Goal: Task Accomplishment & Management: Use online tool/utility

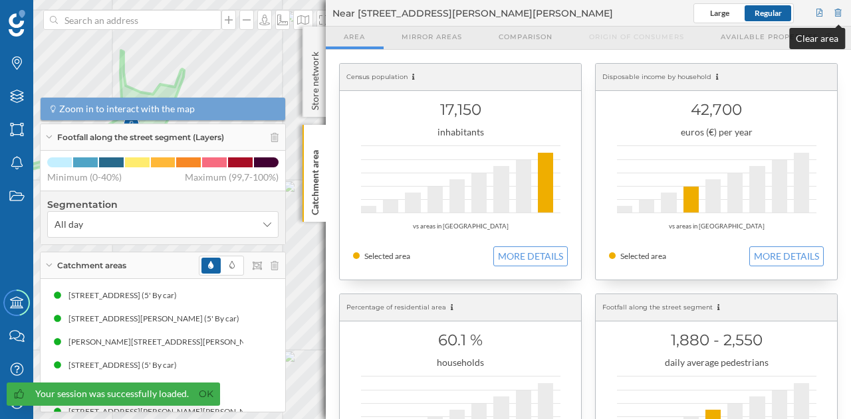
click at [839, 15] on div at bounding box center [838, 13] width 12 height 20
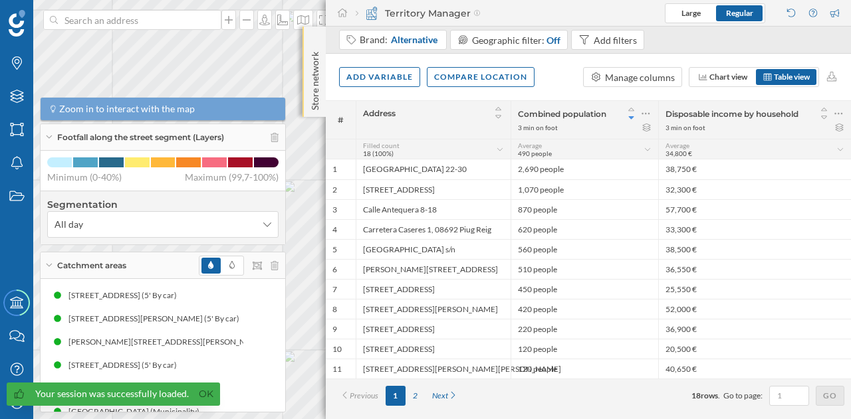
click at [312, 59] on p "Store network" at bounding box center [314, 79] width 13 height 64
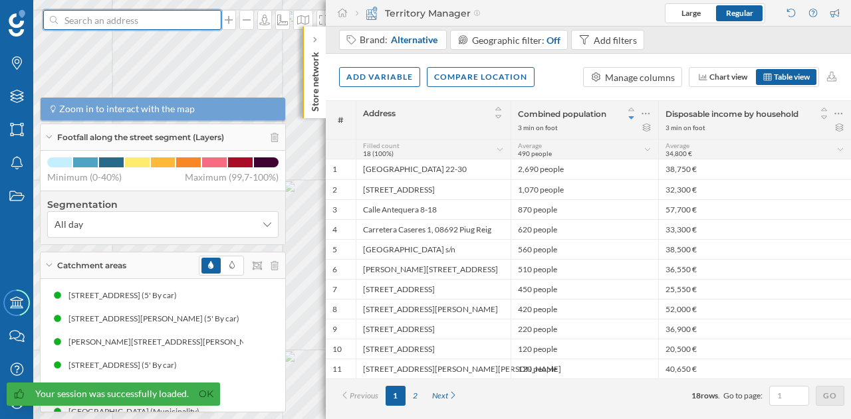
click at [193, 25] on input at bounding box center [132, 20] width 149 height 20
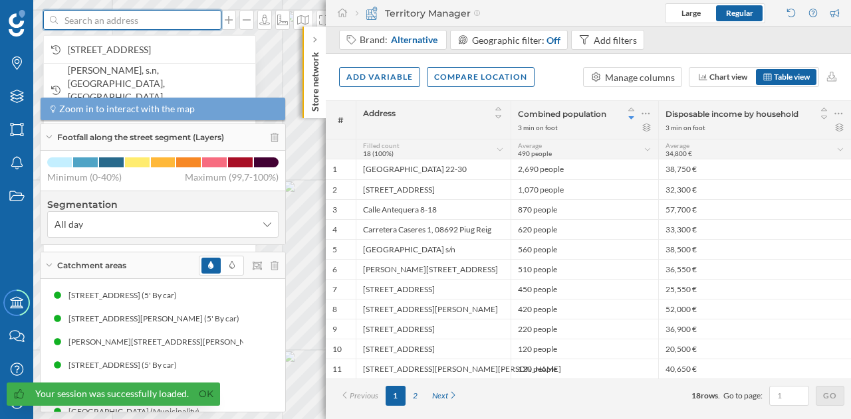
paste input "[STREET_ADDRESS][PERSON_NAME]"
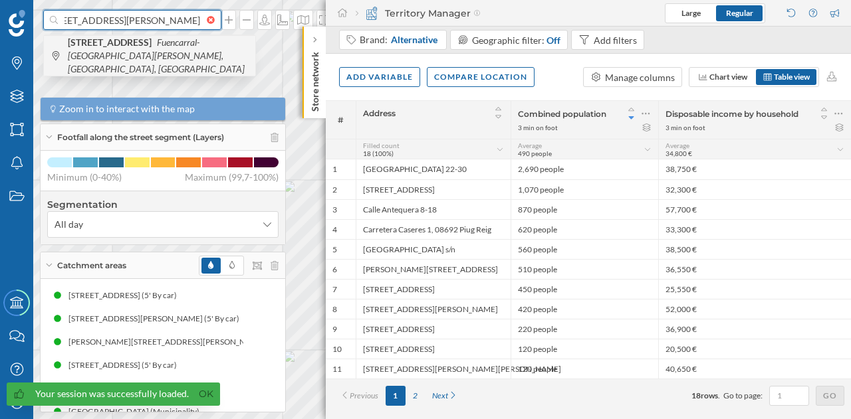
type input "[STREET_ADDRESS][PERSON_NAME]"
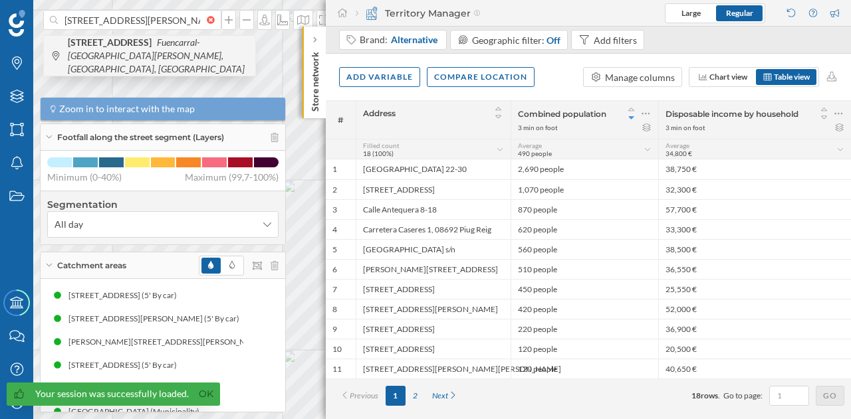
click at [137, 49] on span "[STREET_ADDRESS][PERSON_NAME]" at bounding box center [158, 56] width 181 height 40
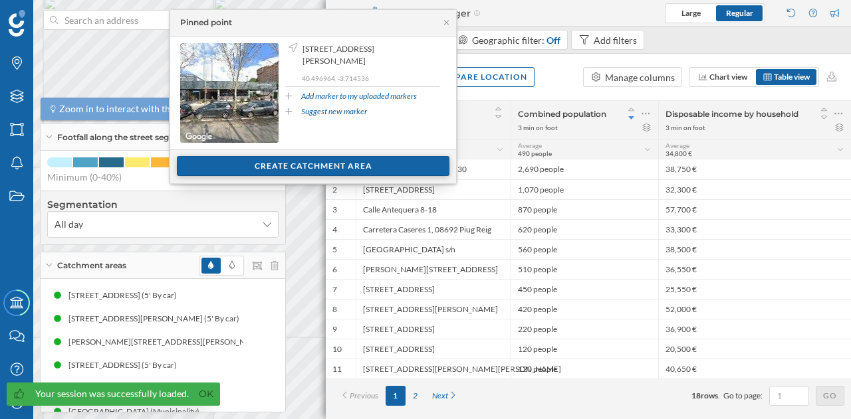
click at [286, 163] on div "Create catchment area" at bounding box center [313, 166] width 272 height 20
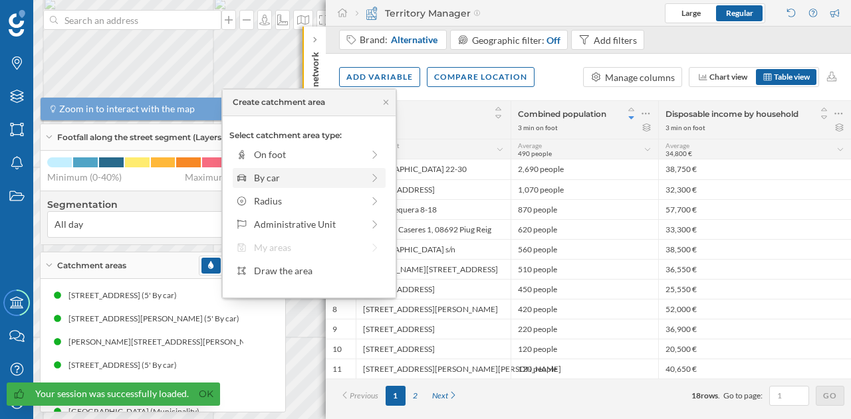
click at [282, 181] on div "By car" at bounding box center [308, 178] width 108 height 14
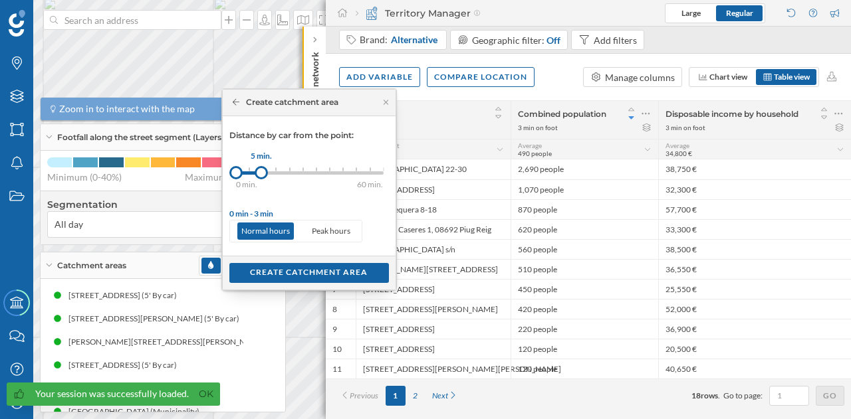
drag, startPoint x: 247, startPoint y: 172, endPoint x: 263, endPoint y: 173, distance: 16.0
click at [263, 173] on div at bounding box center [261, 172] width 13 height 13
click at [295, 269] on div "Create catchment area" at bounding box center [309, 273] width 160 height 20
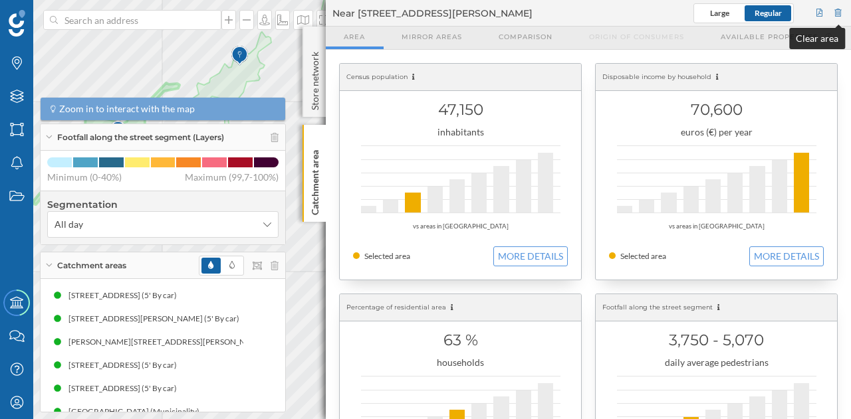
click at [833, 15] on div at bounding box center [838, 13] width 12 height 20
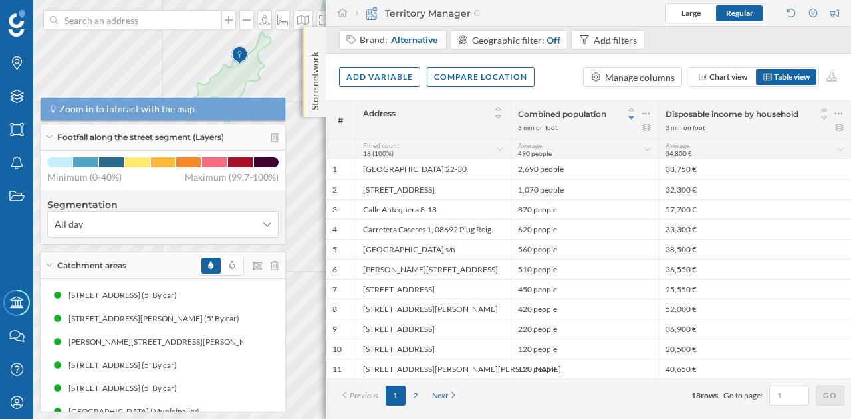
click at [311, 58] on p "Store network" at bounding box center [314, 79] width 13 height 64
click at [313, 64] on p "Store network" at bounding box center [314, 79] width 13 height 65
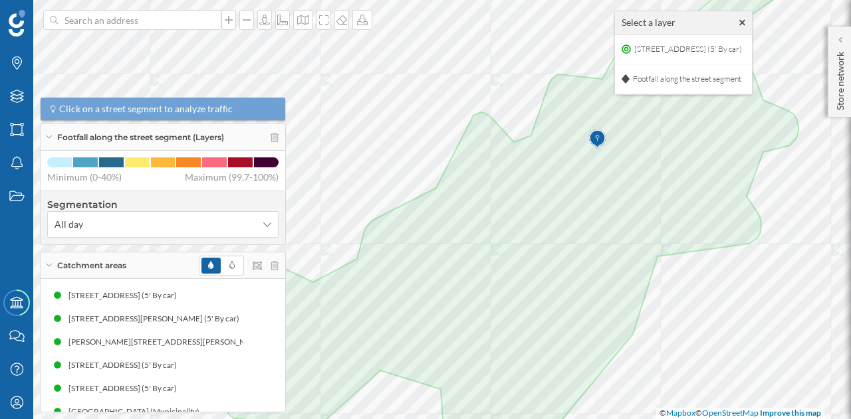
click at [597, 138] on img at bounding box center [597, 139] width 17 height 27
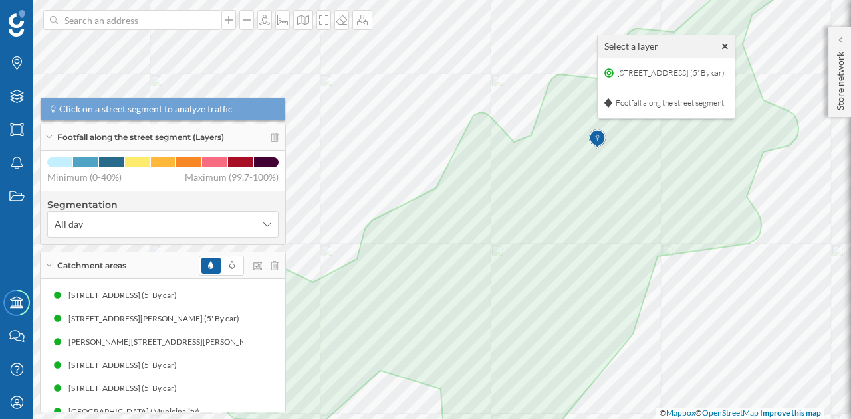
click at [597, 138] on img at bounding box center [597, 139] width 17 height 27
click at [594, 144] on img at bounding box center [597, 139] width 17 height 27
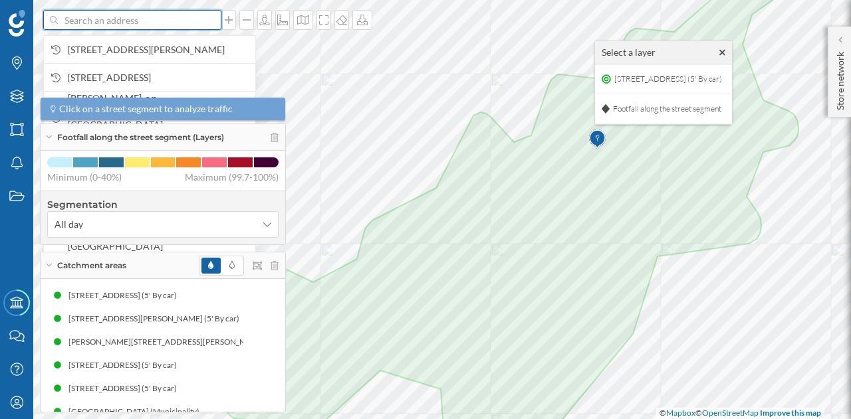
click at [156, 22] on input at bounding box center [132, 20] width 149 height 20
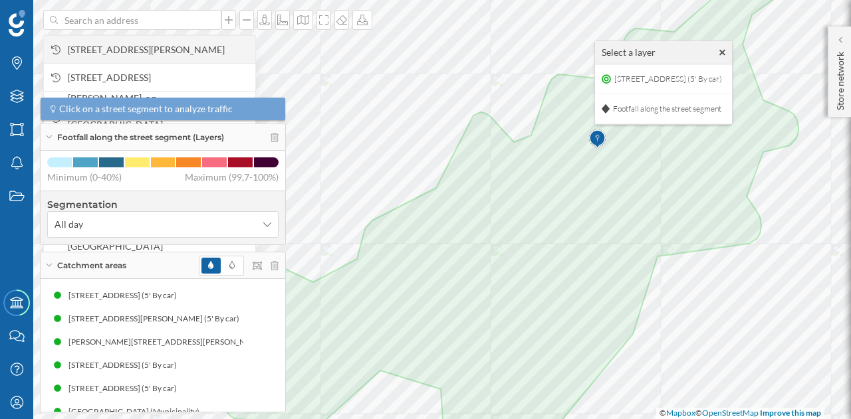
click at [130, 43] on span "[STREET_ADDRESS][PERSON_NAME]" at bounding box center [158, 49] width 181 height 13
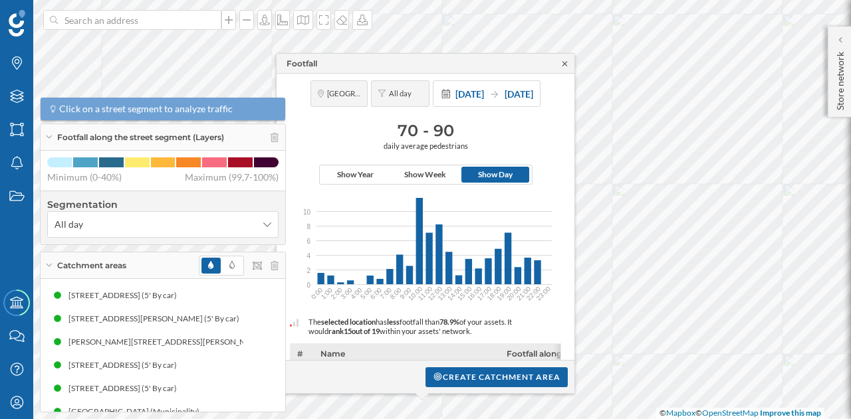
click at [566, 66] on icon at bounding box center [565, 64] width 10 height 8
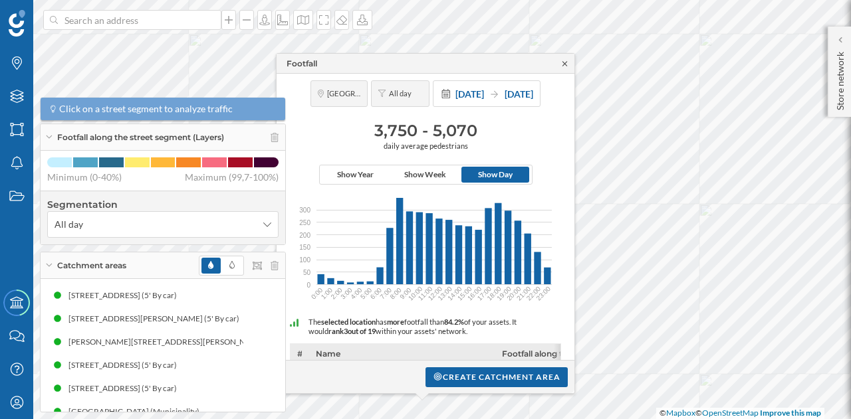
click at [562, 63] on icon at bounding box center [565, 64] width 10 height 8
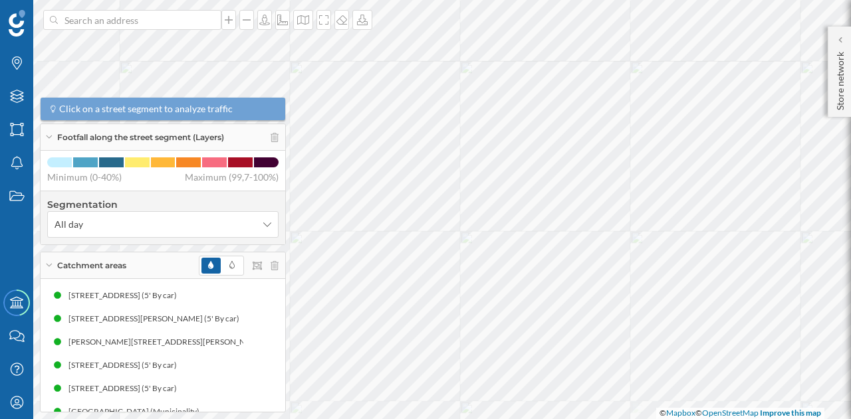
click at [574, 0] on html "Brands Layers Areas Notifications States Academy Contact us Help Center My Prof…" at bounding box center [425, 209] width 851 height 419
click at [16, 86] on div "Layers" at bounding box center [16, 96] width 33 height 33
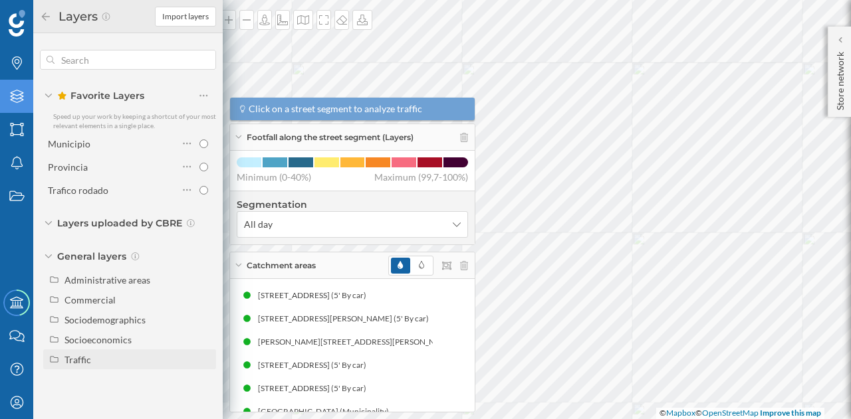
click at [98, 358] on div "Traffic" at bounding box center [137, 360] width 147 height 14
click at [104, 381] on div "Driving traffic" at bounding box center [98, 379] width 58 height 11
click at [203, 381] on input "Driving traffic" at bounding box center [207, 380] width 9 height 9
radio input "true"
